Goal: Task Accomplishment & Management: Manage account settings

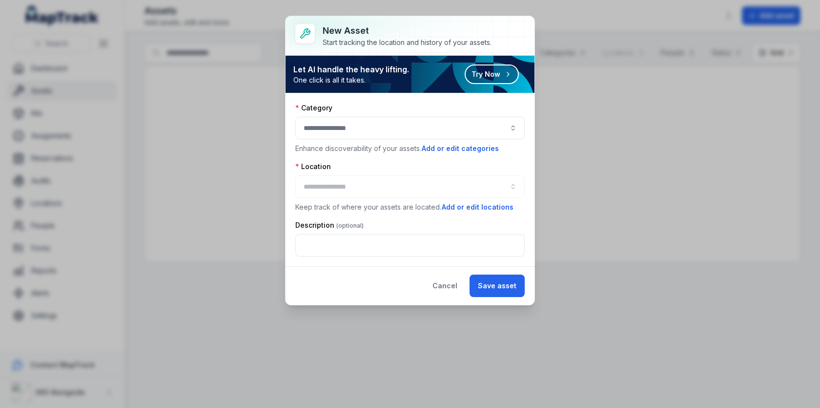
click at [406, 125] on button "button" at bounding box center [409, 128] width 229 height 22
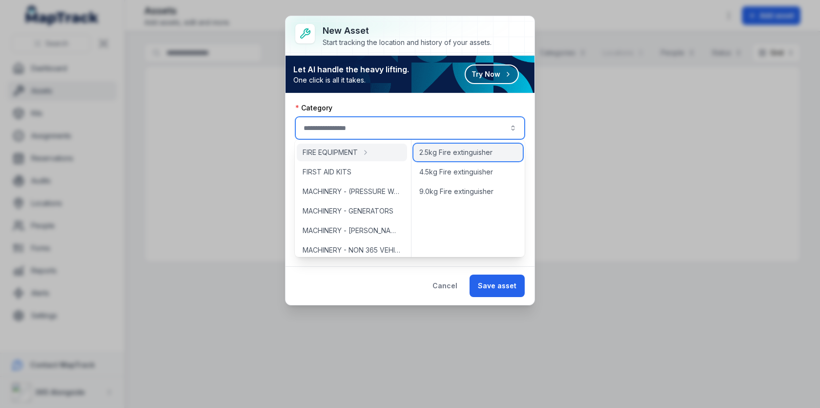
click at [455, 149] on span "2.5kg Fire extinguisher" at bounding box center [455, 152] width 73 height 10
type input "**********"
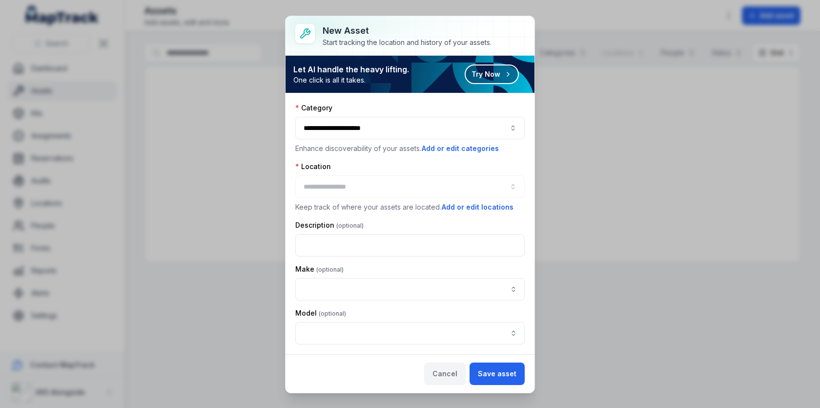
click at [446, 372] on button "Cancel" at bounding box center [445, 373] width 42 height 22
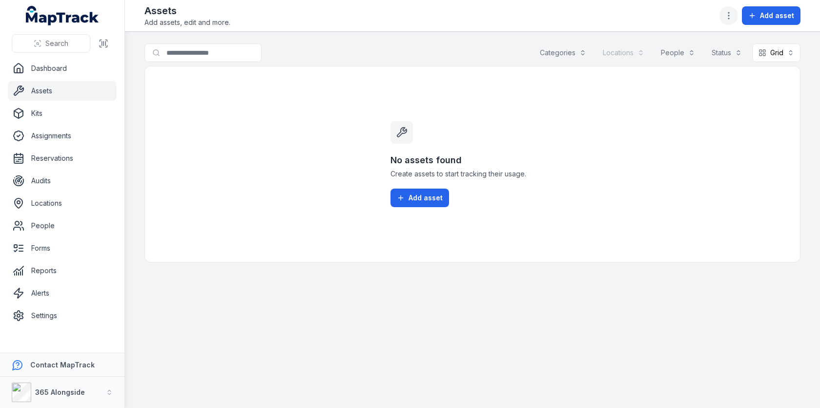
click at [730, 15] on circle "button" at bounding box center [729, 15] width 1 height 1
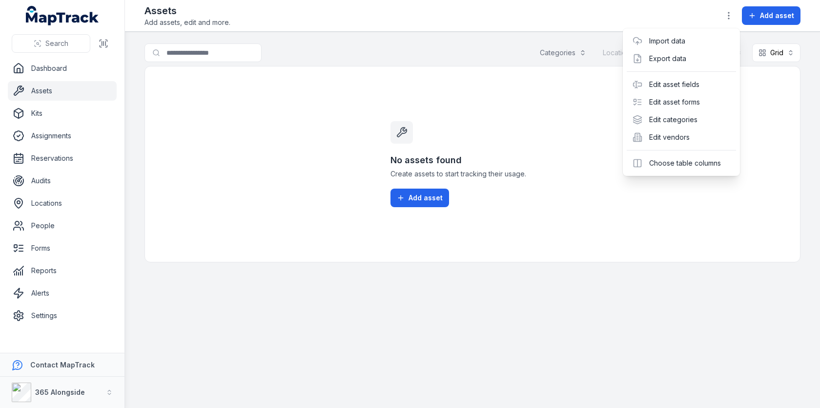
click at [756, 15] on div "Add asset" at bounding box center [760, 15] width 81 height 19
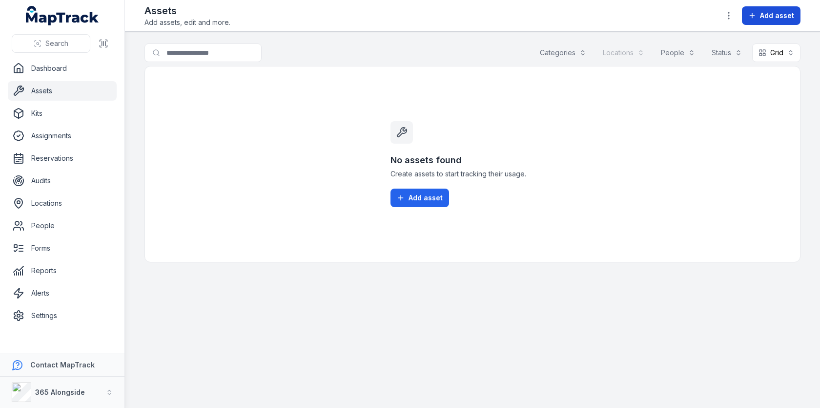
click at [754, 20] on button "Add asset" at bounding box center [771, 15] width 59 height 19
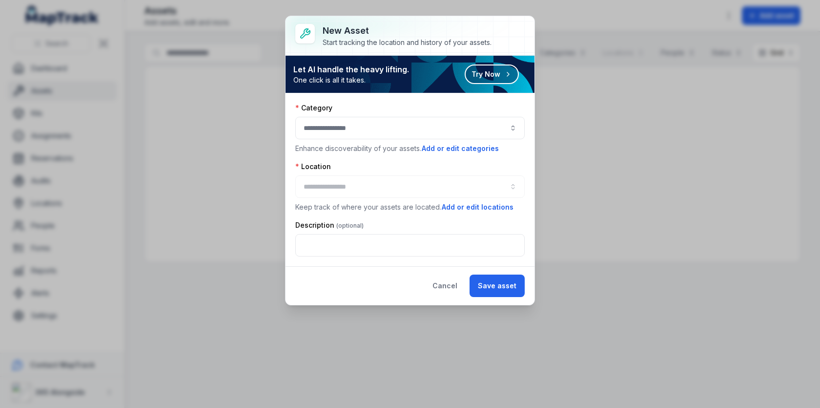
click at [393, 129] on button "button" at bounding box center [409, 128] width 229 height 22
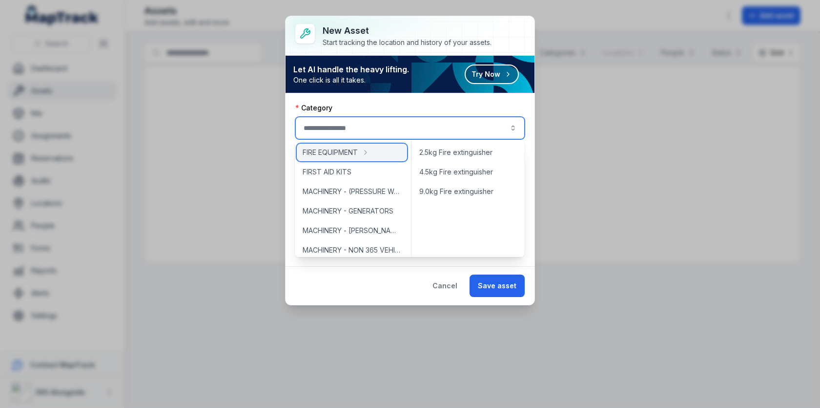
click at [378, 156] on div "FIRE EQUIPMENT" at bounding box center [352, 153] width 110 height 18
type input "**********"
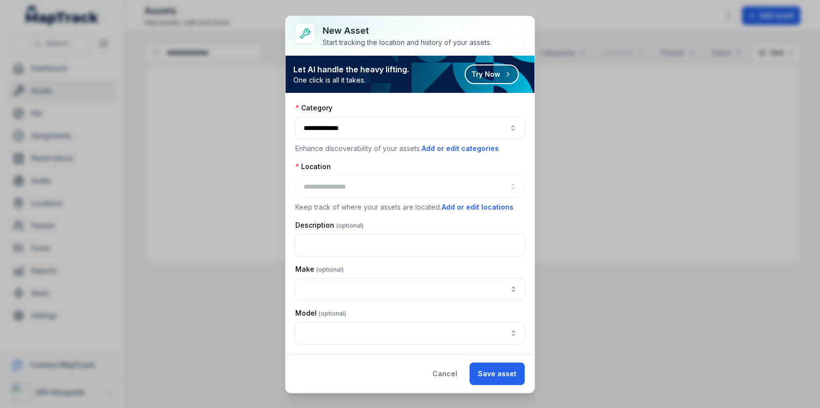
click at [378, 163] on div "Location" at bounding box center [409, 167] width 229 height 10
click at [463, 362] on div "Cancel Save asset" at bounding box center [410, 373] width 249 height 39
click at [462, 367] on button "Cancel" at bounding box center [445, 373] width 42 height 22
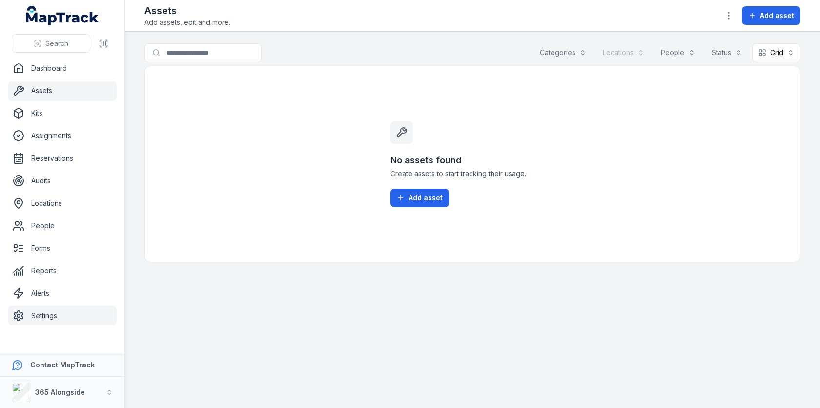
click at [76, 320] on link "Settings" at bounding box center [62, 316] width 109 height 20
click at [258, 280] on main "Search for assets Categories Locations People Status Grid **** No assets found …" at bounding box center [472, 220] width 695 height 376
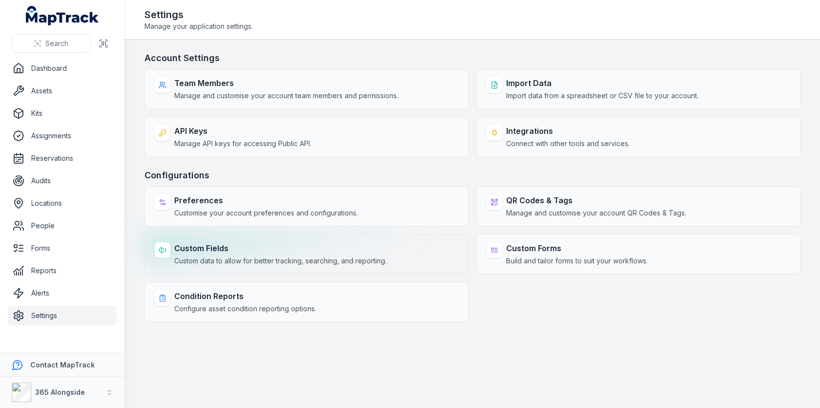
click at [290, 257] on span "Custom data to allow for better tracking, searching, and reporting." at bounding box center [280, 261] width 212 height 10
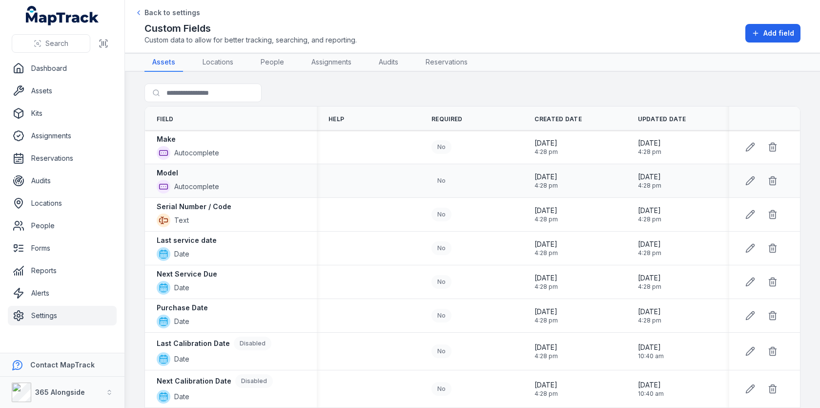
scroll to position [60, 0]
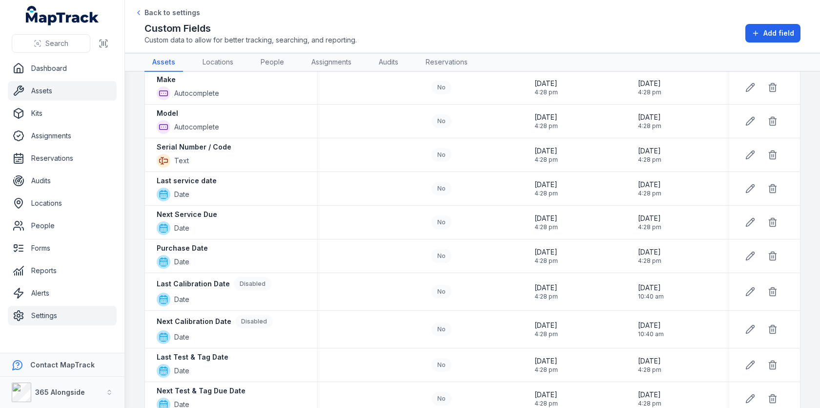
click at [31, 90] on link "Assets" at bounding box center [62, 91] width 109 height 20
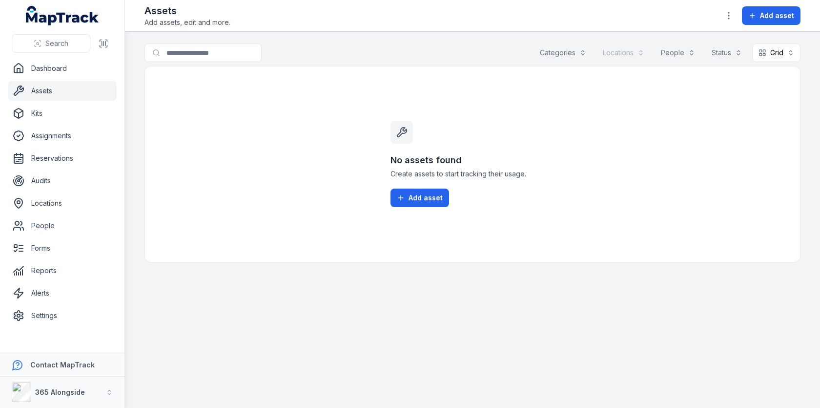
click at [730, 24] on div "Assets Add assets, edit and more. Add asset" at bounding box center [473, 15] width 656 height 23
click at [730, 18] on icon "button" at bounding box center [729, 16] width 10 height 10
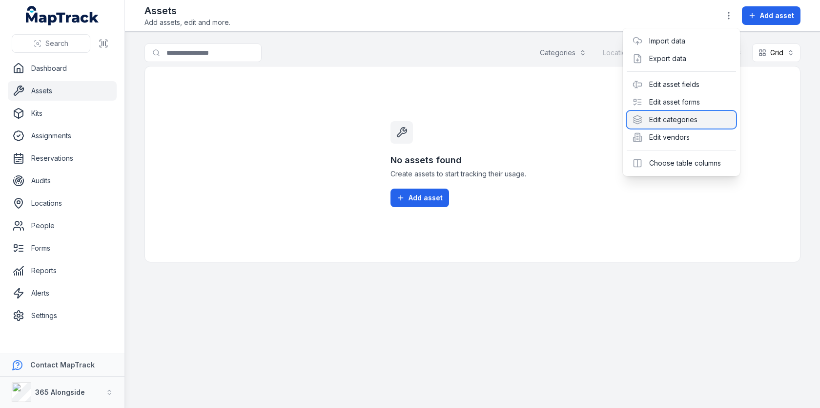
click at [680, 117] on div "Edit categories" at bounding box center [681, 120] width 109 height 18
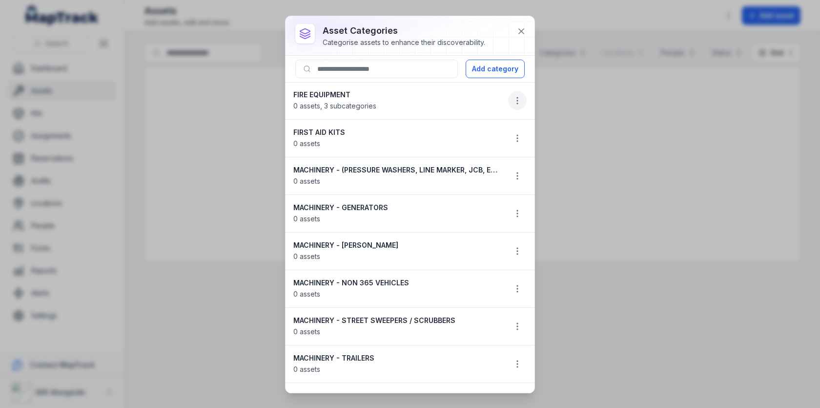
click at [513, 98] on icon "button" at bounding box center [518, 101] width 10 height 10
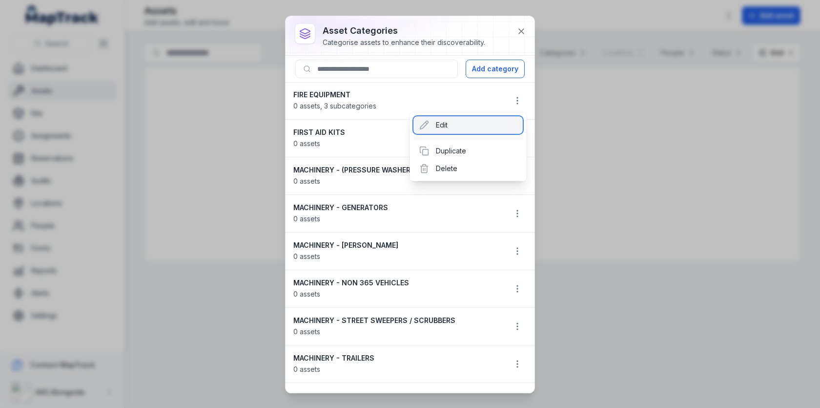
click at [467, 121] on div "Edit" at bounding box center [468, 125] width 109 height 18
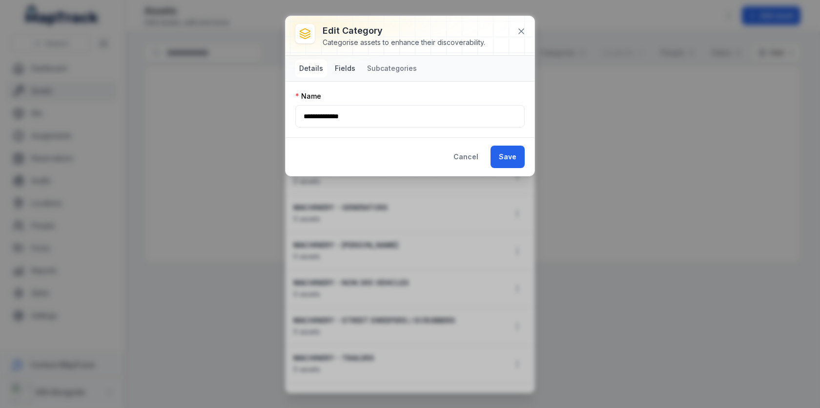
click at [345, 66] on button "Fields" at bounding box center [345, 69] width 28 height 18
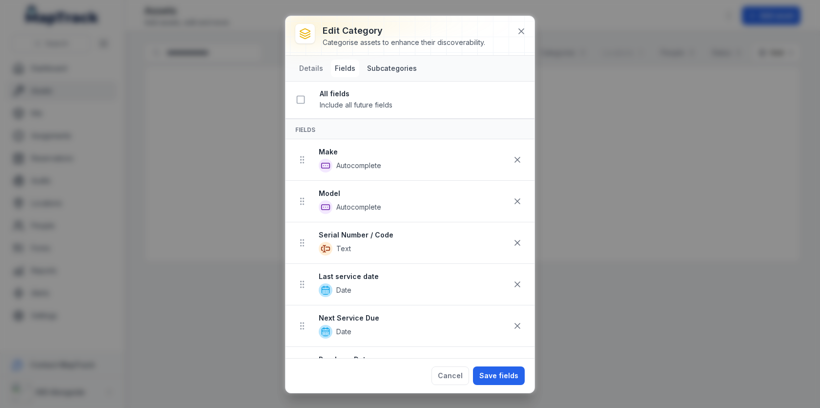
click at [383, 66] on button "Subcategories" at bounding box center [392, 69] width 58 height 18
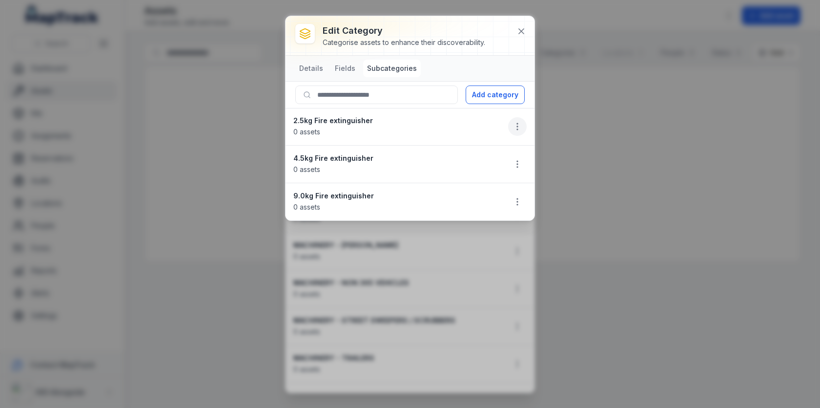
click at [517, 126] on icon "button" at bounding box center [518, 127] width 10 height 10
click at [332, 62] on div "Edit category Categorise assets to enhance their discoverability. Details Field…" at bounding box center [410, 118] width 249 height 204
click at [339, 65] on button "Fields" at bounding box center [345, 69] width 28 height 18
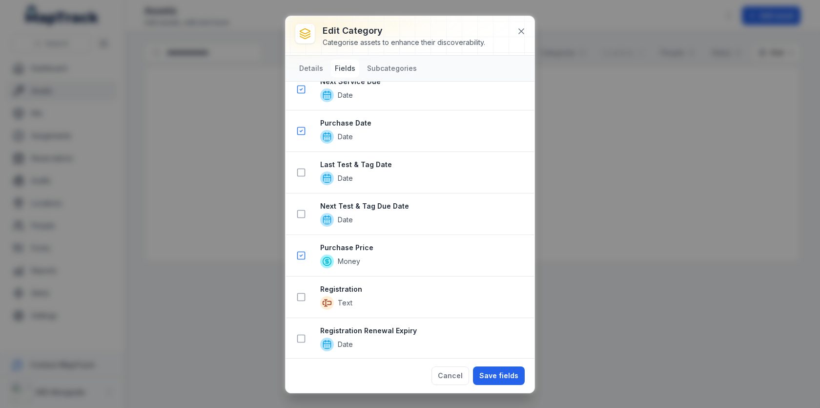
scroll to position [867, 0]
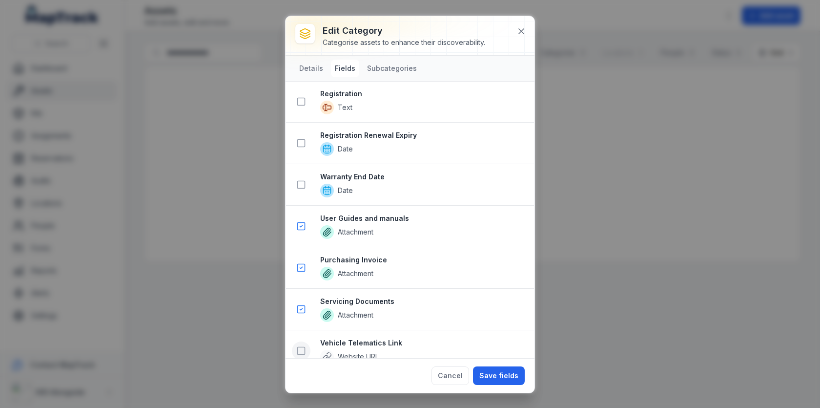
click at [298, 347] on rect at bounding box center [301, 350] width 7 height 7
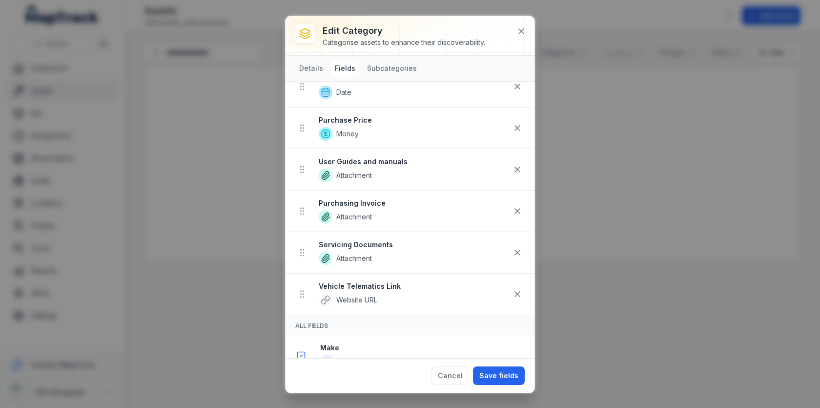
scroll to position [318, 0]
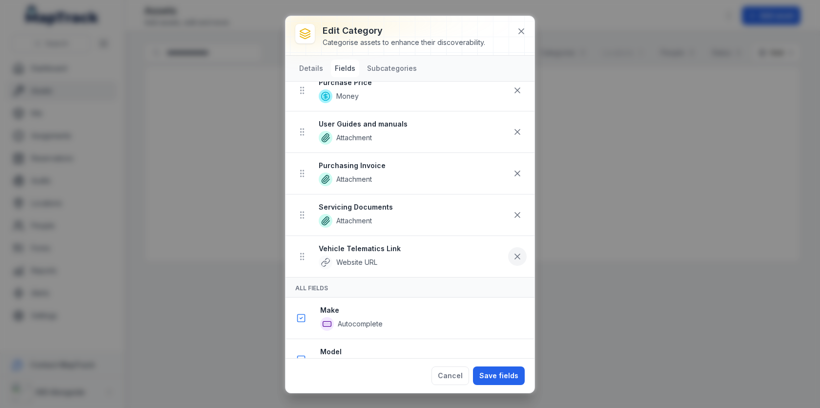
click at [515, 251] on icon at bounding box center [518, 256] width 10 height 10
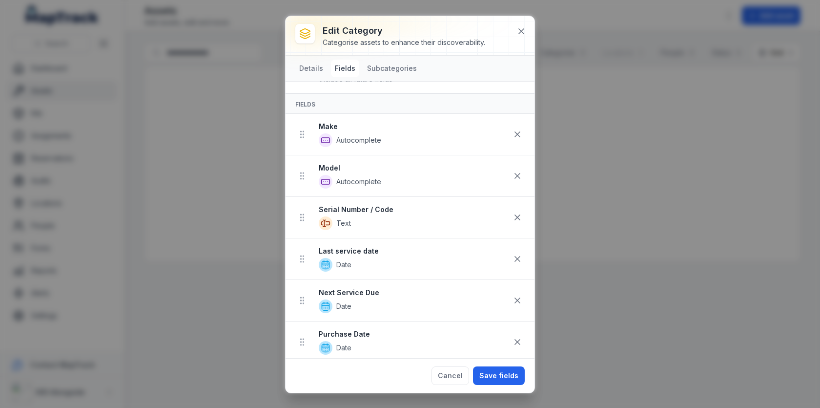
scroll to position [43, 0]
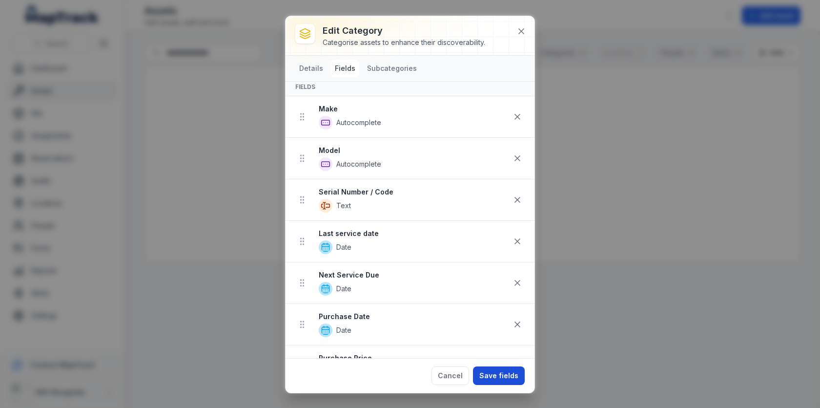
click at [500, 373] on button "Save fields" at bounding box center [499, 375] width 52 height 19
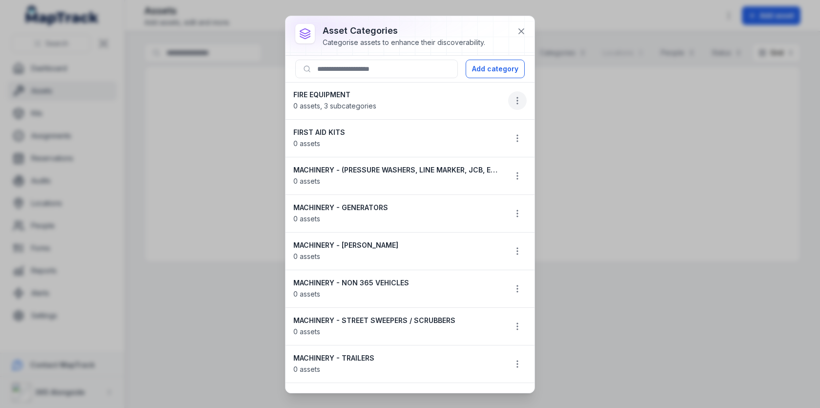
click at [521, 106] on button "button" at bounding box center [517, 100] width 19 height 19
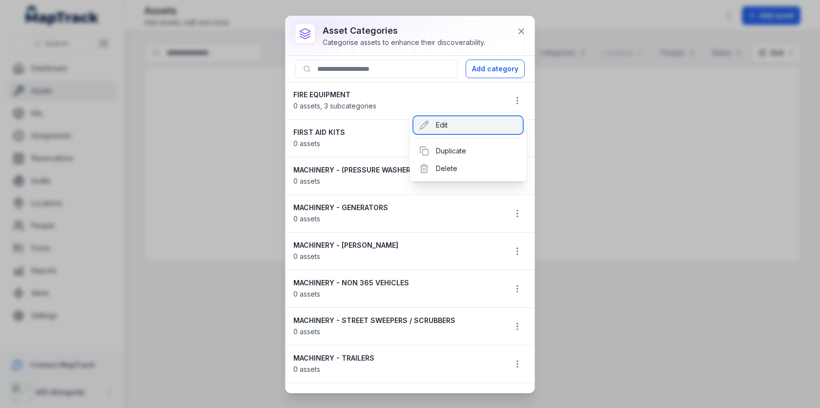
click at [456, 125] on div "Edit" at bounding box center [468, 125] width 109 height 18
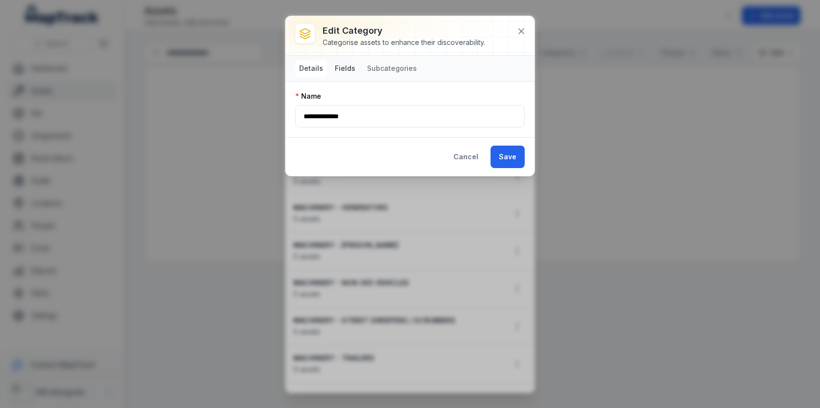
click at [345, 65] on button "Fields" at bounding box center [345, 69] width 28 height 18
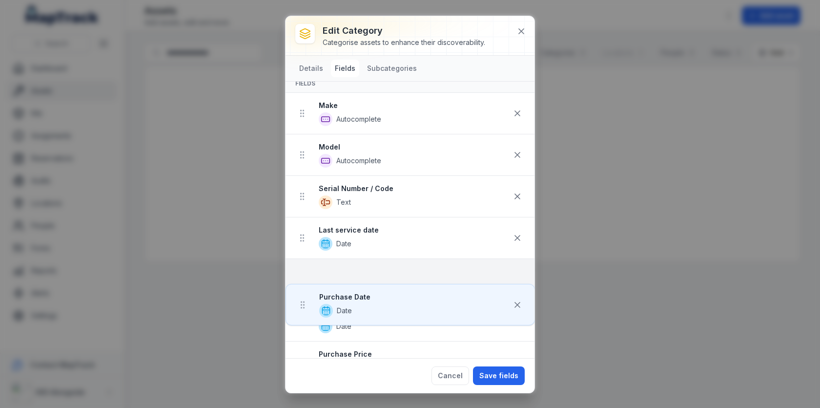
scroll to position [48, 0]
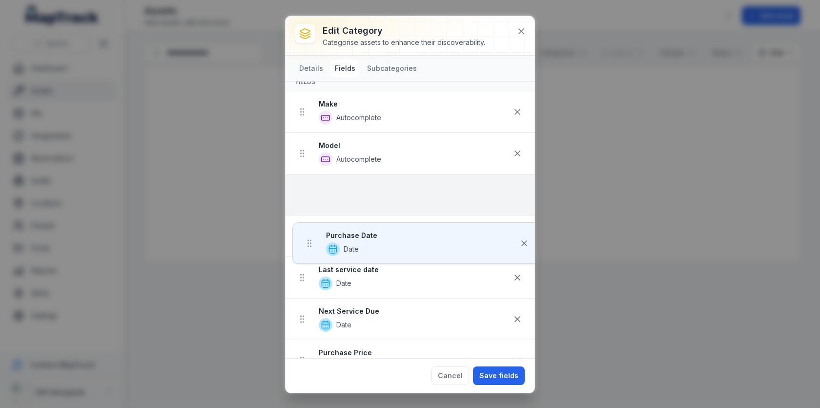
drag, startPoint x: 304, startPoint y: 313, endPoint x: 311, endPoint y: 185, distance: 128.1
click at [311, 185] on ul "Make Autocomplete Model Autocomplete Serial Number / Code Text Last service dat…" at bounding box center [410, 298] width 249 height 415
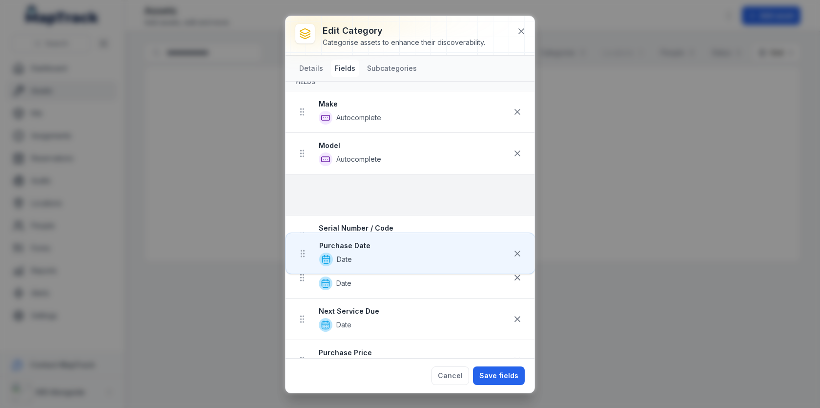
drag, startPoint x: 305, startPoint y: 194, endPoint x: 305, endPoint y: 227, distance: 32.2
click at [305, 227] on ul "Make Autocomplete Model Autocomplete Purchase Date Date Serial Number / Code Te…" at bounding box center [410, 298] width 249 height 415
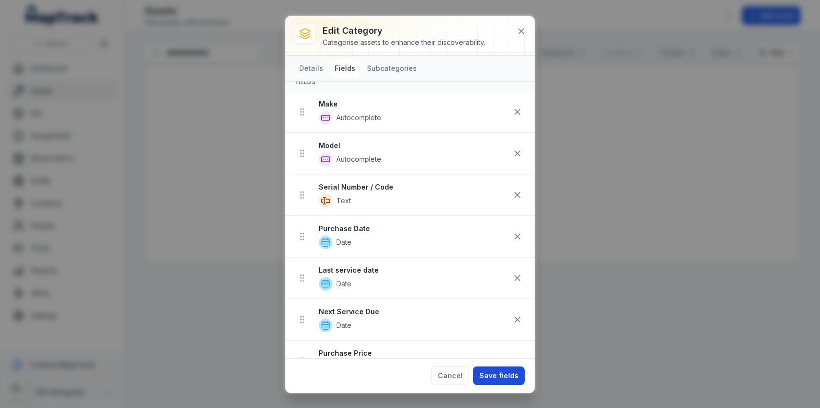
click at [513, 379] on button "Save fields" at bounding box center [499, 375] width 52 height 19
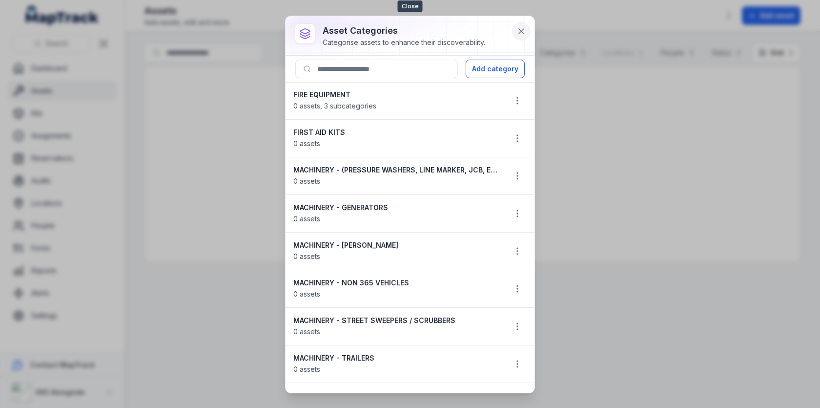
click at [520, 27] on icon at bounding box center [522, 31] width 10 height 10
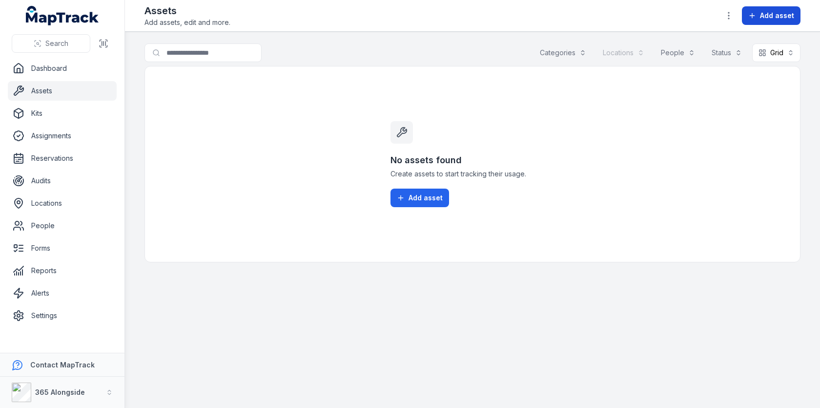
click at [764, 19] on span "Add asset" at bounding box center [777, 16] width 34 height 10
